Goal: Information Seeking & Learning: Learn about a topic

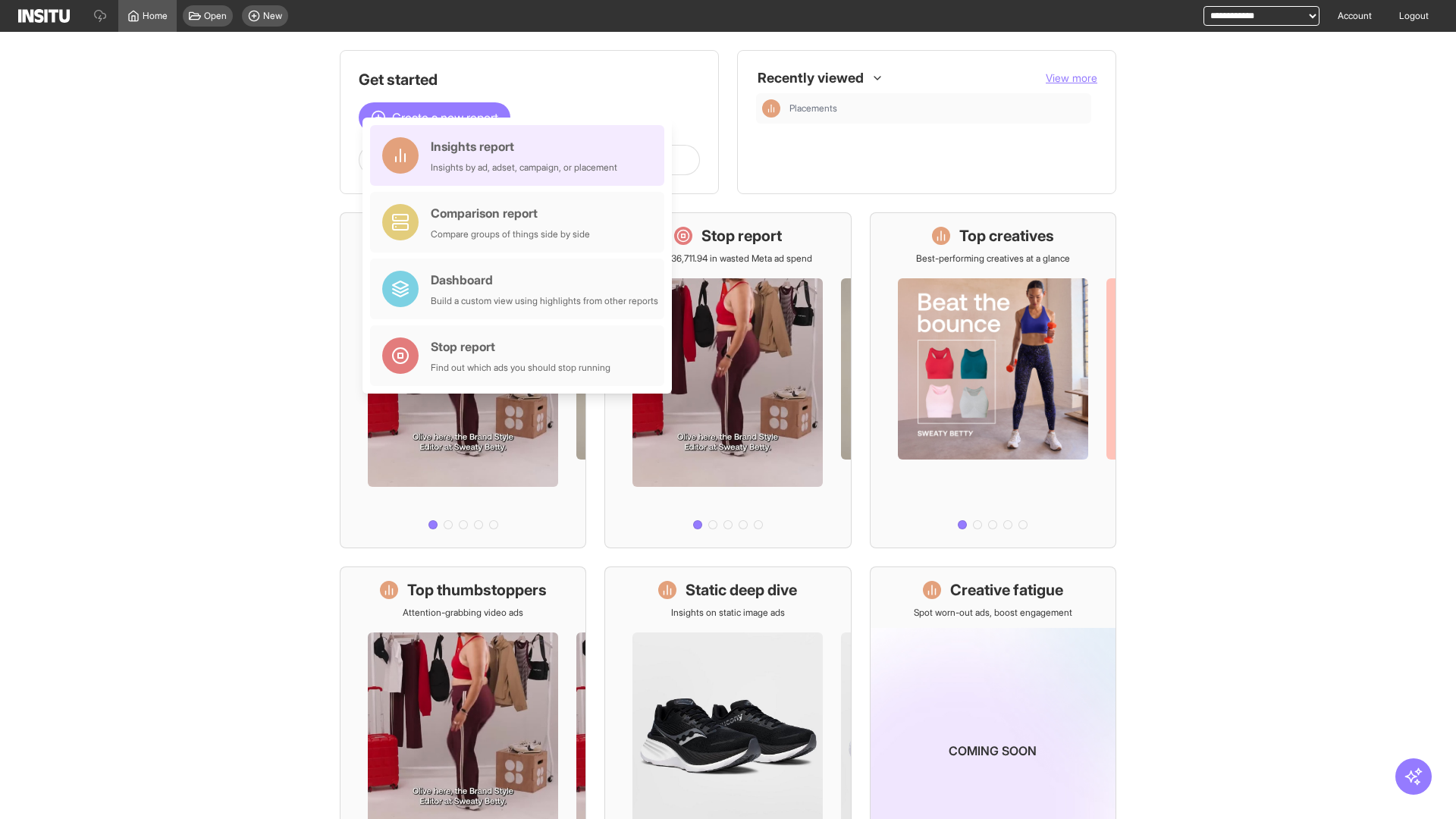
click at [521, 156] on div "Insights report Insights by ad, adset, campaign, or placement" at bounding box center [524, 156] width 187 height 37
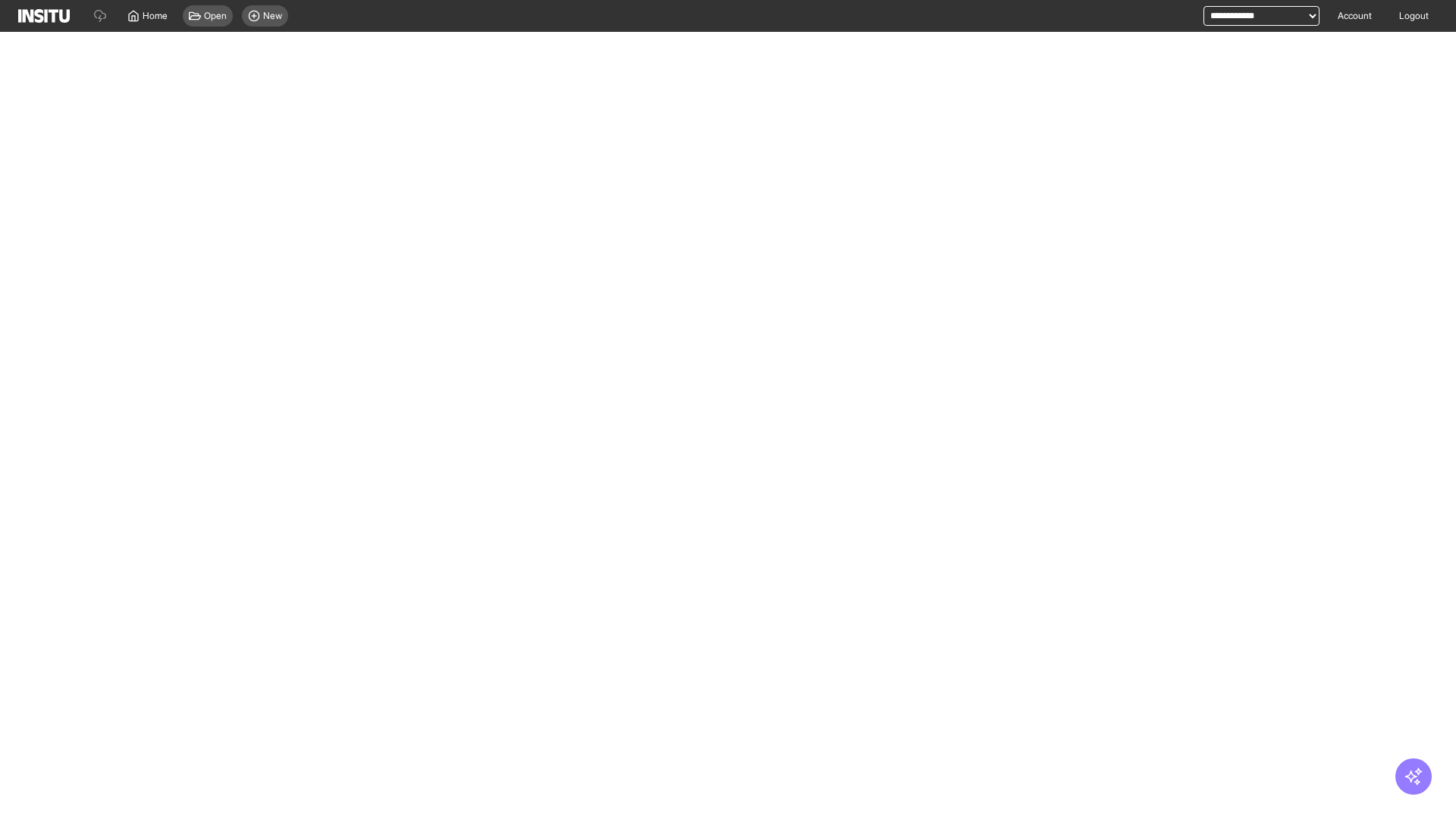
select select "**"
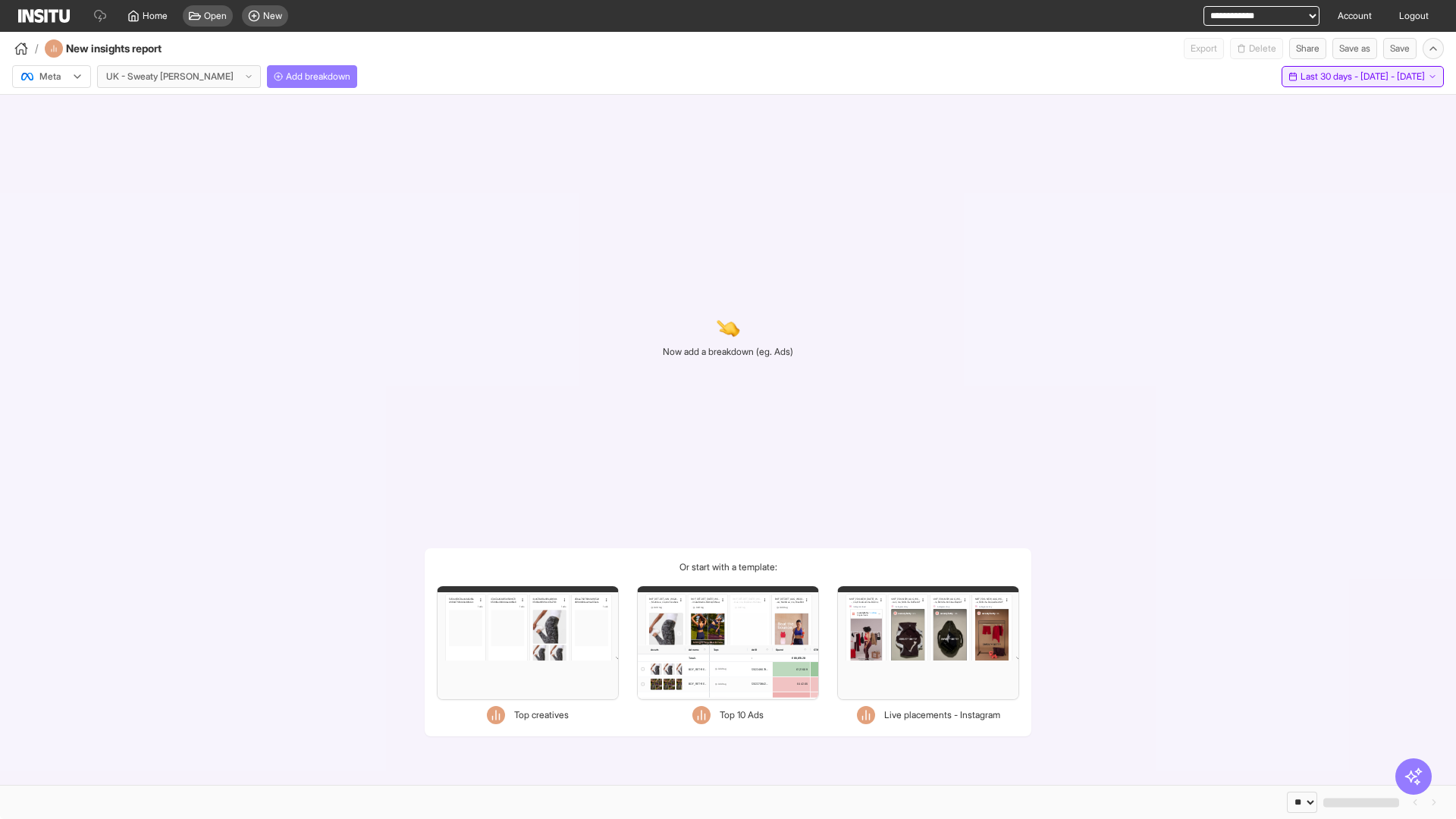
click at [1327, 76] on span "Last 30 days - [DATE] - [DATE]" at bounding box center [1362, 76] width 124 height 13
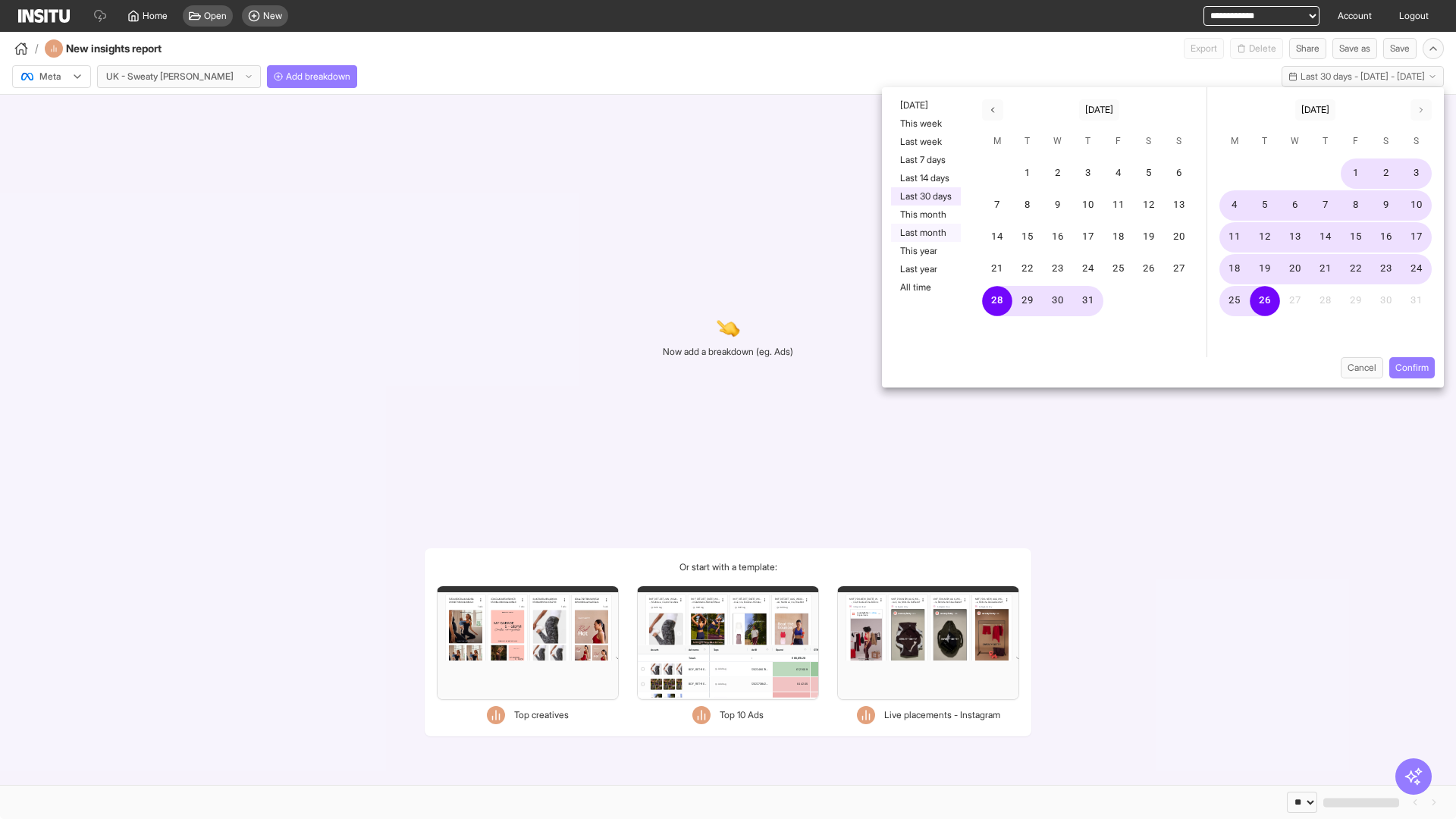
click at [925, 232] on button "Last month" at bounding box center [925, 232] width 70 height 18
